Goal: Transaction & Acquisition: Purchase product/service

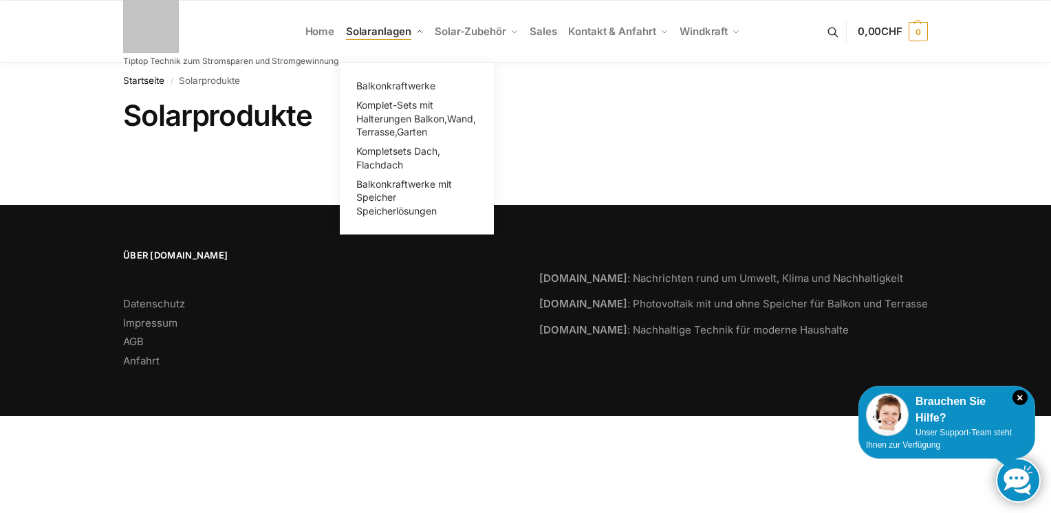
click at [384, 30] on span "Solaranlagen" at bounding box center [378, 31] width 65 height 13
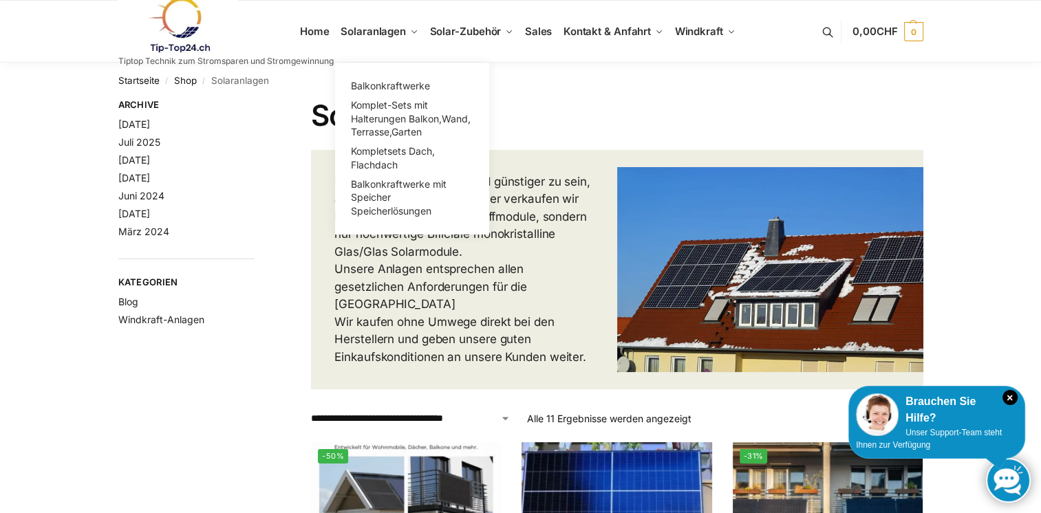
click at [384, 30] on span "Solaranlagen" at bounding box center [372, 31] width 65 height 13
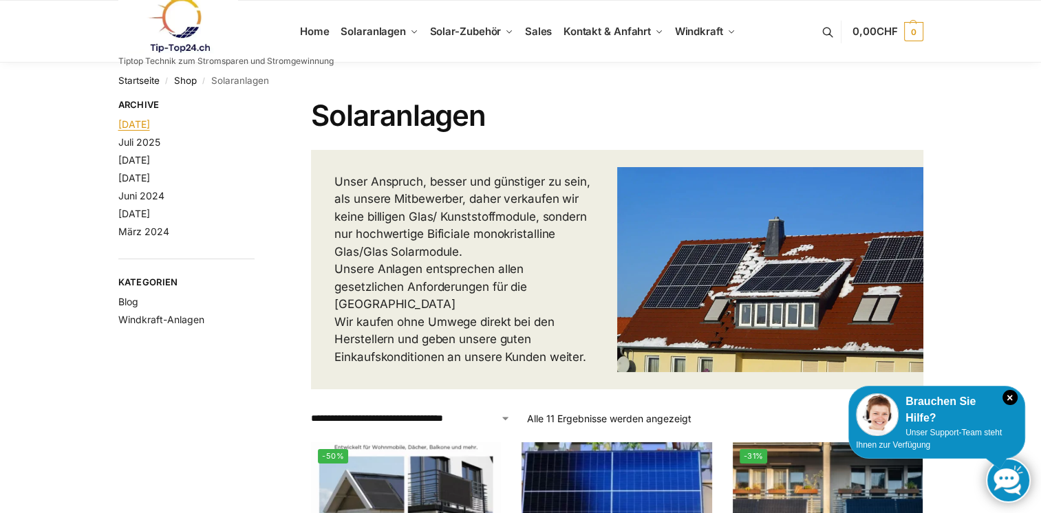
click at [150, 127] on link "[DATE]" at bounding box center [134, 124] width 32 height 12
click at [829, 32] on button at bounding box center [834, 32] width 35 height 64
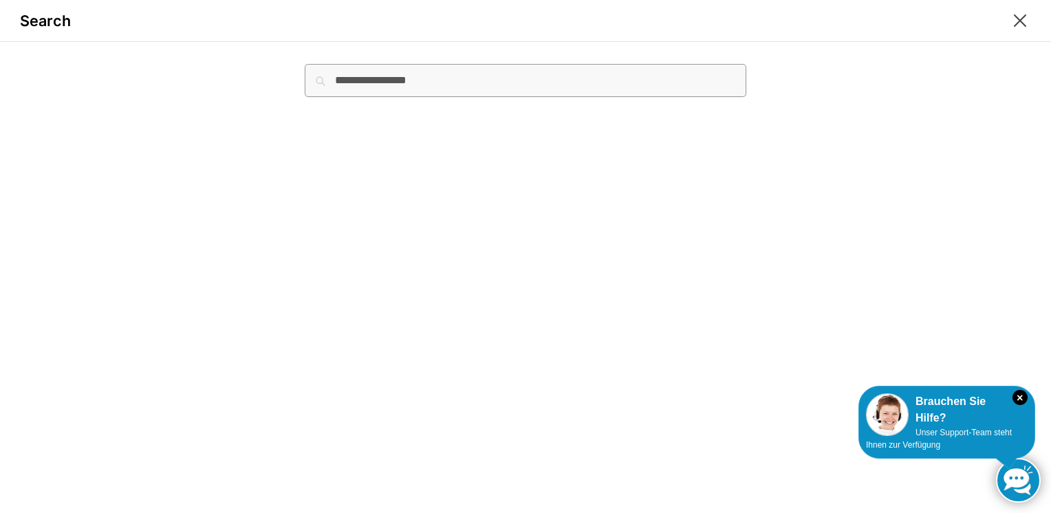
click at [367, 88] on input "Suche nach:" at bounding box center [526, 80] width 442 height 33
type input "**********"
click at [700, 64] on button "Suchen" at bounding box center [723, 71] width 46 height 15
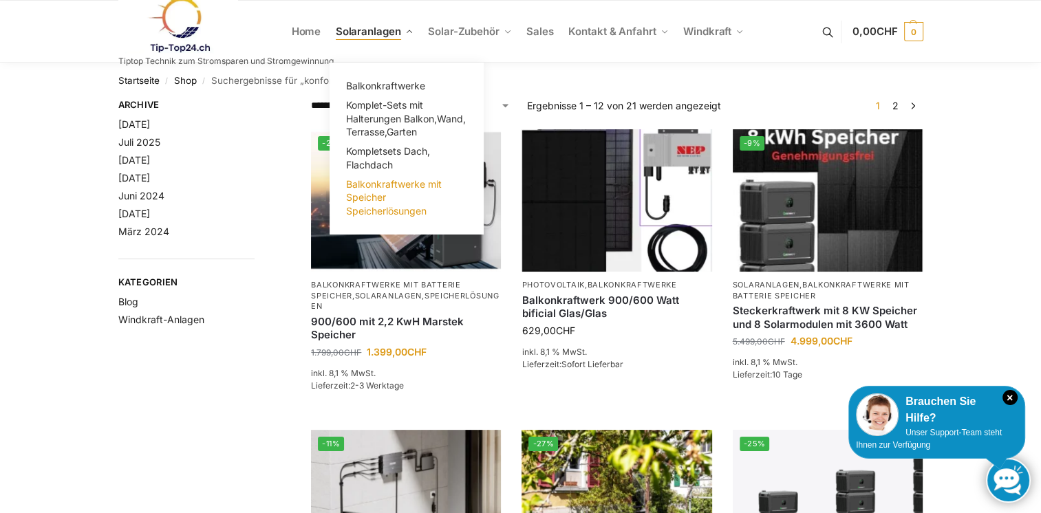
click at [362, 213] on span "Balkonkraftwerke mit Speicher Speicherlösungen" at bounding box center [394, 197] width 96 height 39
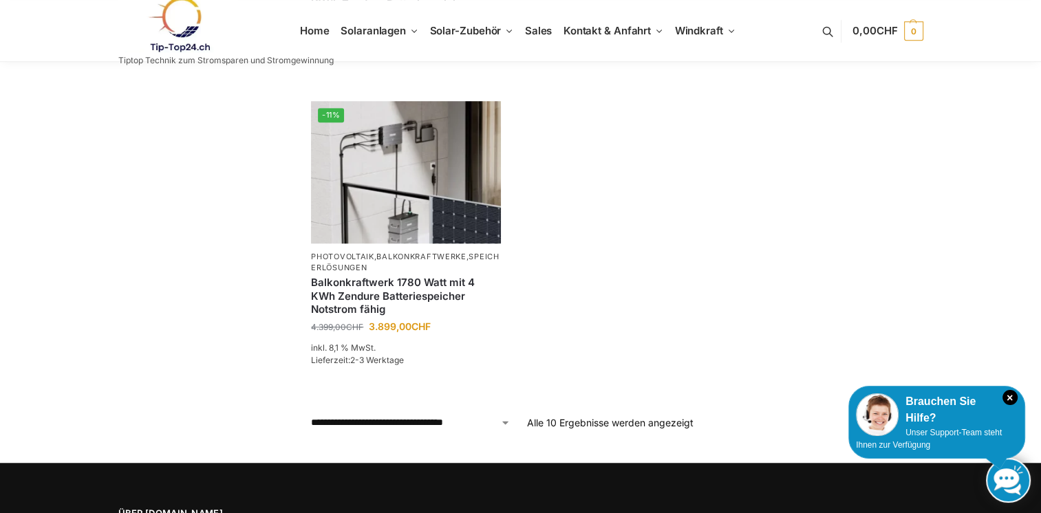
scroll to position [873, 0]
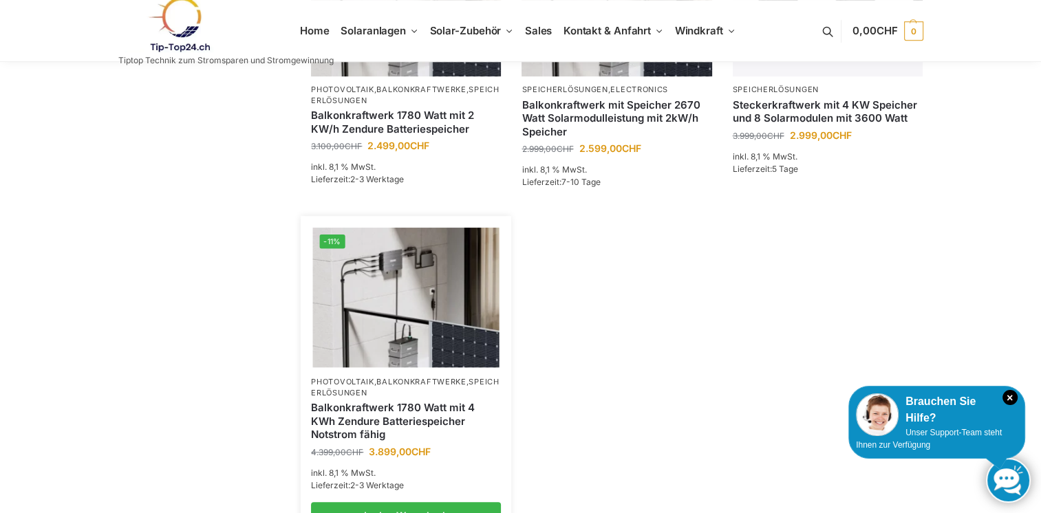
click at [391, 406] on link "Balkonkraftwerk 1780 Watt mit 4 KWh Zendure Batteriespeicher Notstrom fähig" at bounding box center [406, 421] width 190 height 41
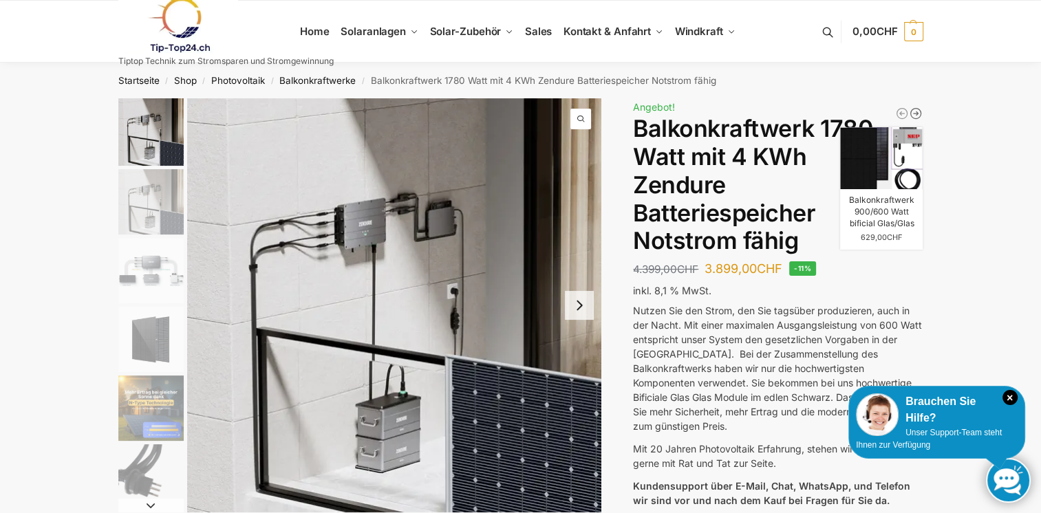
click at [915, 112] on icon "Balkonkraftwerk 900/600 Watt bificial Glas/Glas" at bounding box center [916, 114] width 14 height 14
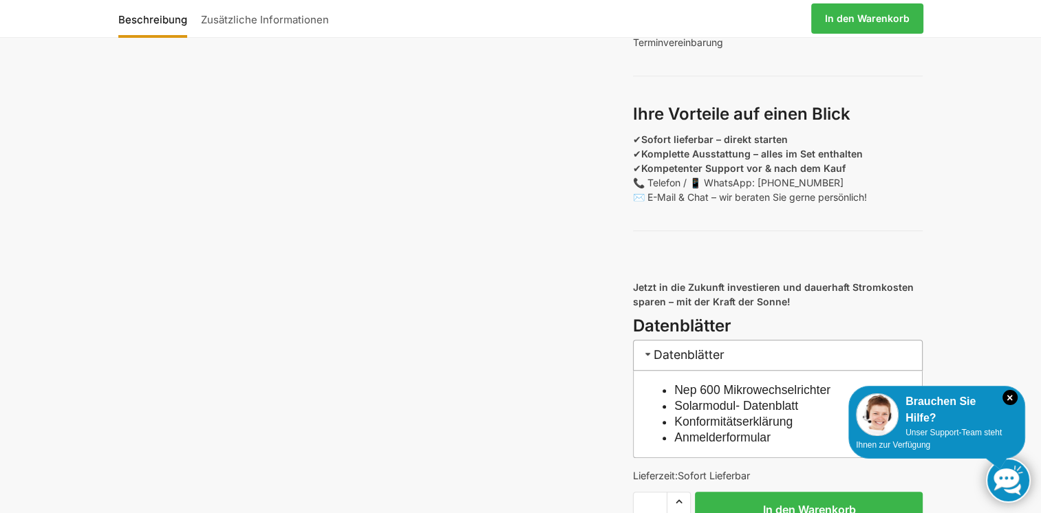
scroll to position [1192, 0]
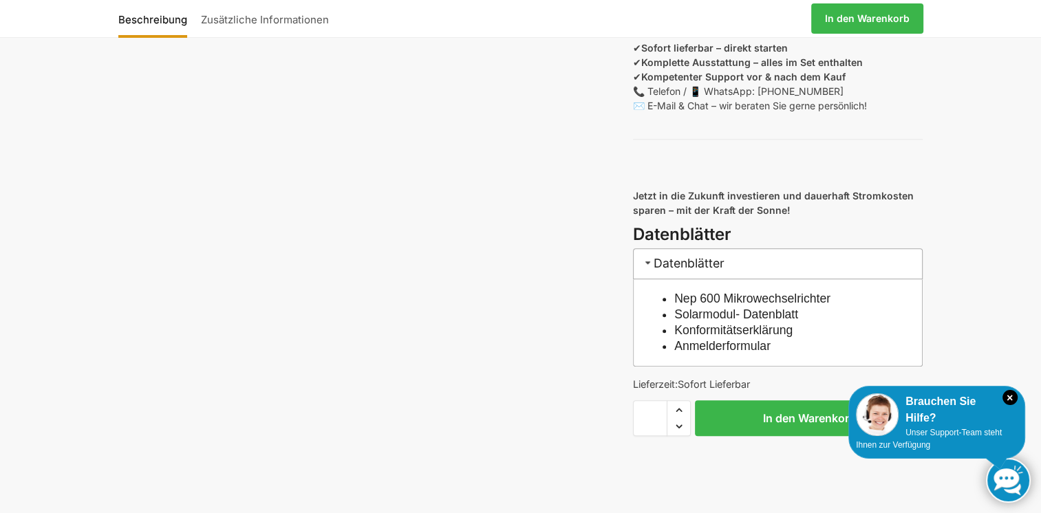
click at [699, 337] on link "Konformitätserklärung" at bounding box center [733, 330] width 118 height 14
